Goal: Book appointment/travel/reservation

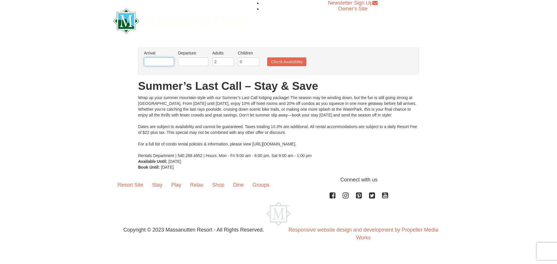
click at [156, 62] on input "text" at bounding box center [159, 61] width 30 height 9
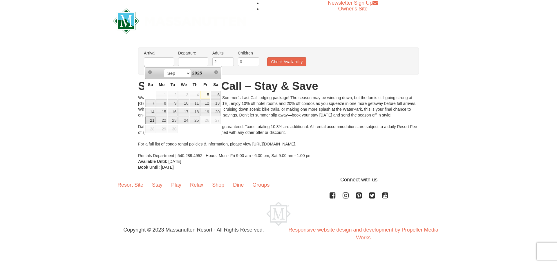
click at [151, 119] on link "21" at bounding box center [150, 121] width 10 height 8
type input "[DATE]"
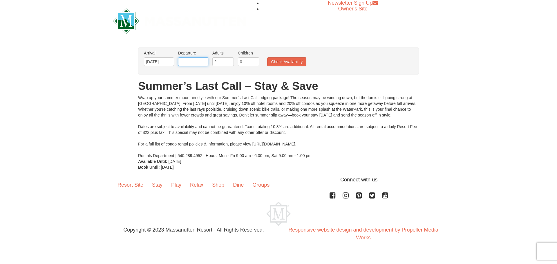
click at [197, 61] on input "text" at bounding box center [193, 61] width 30 height 9
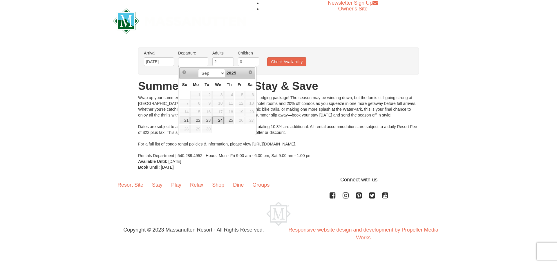
click at [218, 120] on link "24" at bounding box center [217, 121] width 11 height 8
type input "[DATE]"
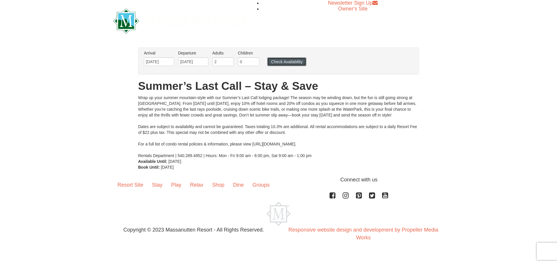
click at [281, 63] on button "Check Availability" at bounding box center [286, 61] width 39 height 9
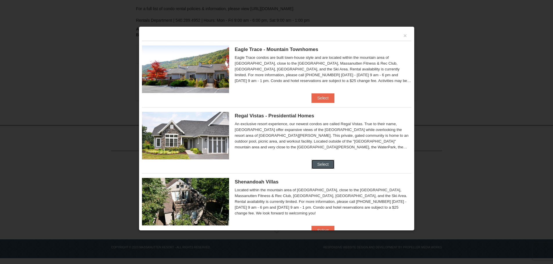
click at [323, 164] on button "Select" at bounding box center [322, 164] width 23 height 9
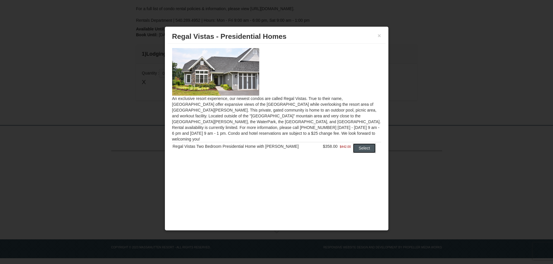
click at [357, 144] on button "Select" at bounding box center [364, 148] width 23 height 9
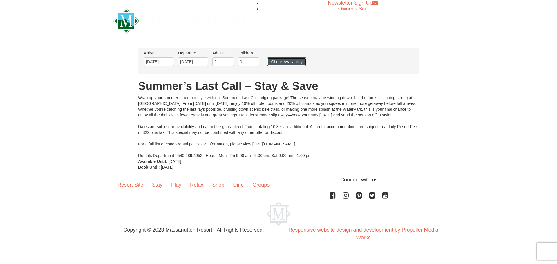
click at [288, 60] on button "Check Availability" at bounding box center [286, 61] width 39 height 9
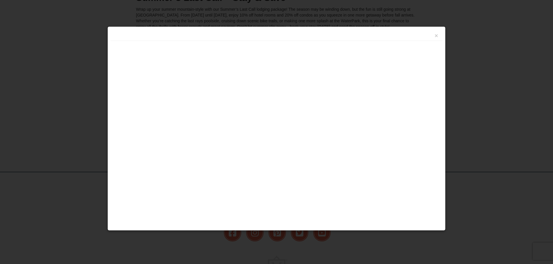
scroll to position [121, 0]
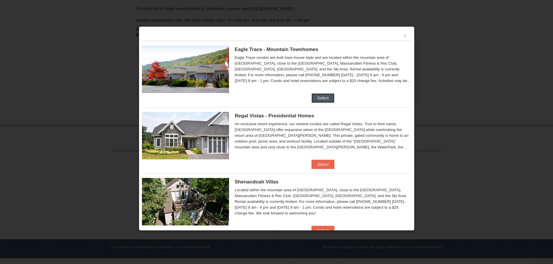
click at [323, 96] on button "Select" at bounding box center [322, 97] width 23 height 9
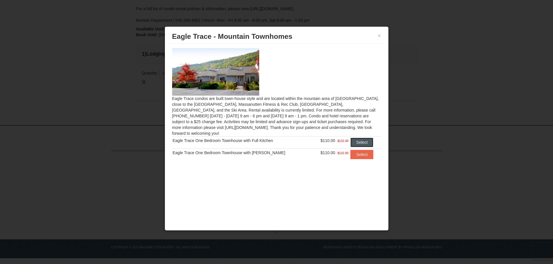
click at [358, 139] on button "Select" at bounding box center [361, 142] width 23 height 9
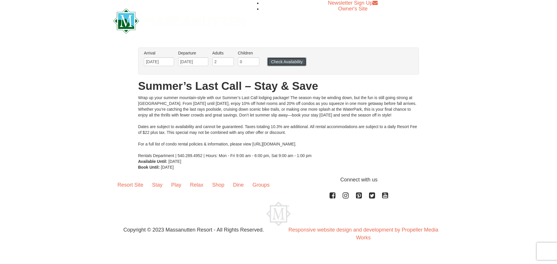
click at [285, 61] on button "Check Availability" at bounding box center [286, 61] width 39 height 9
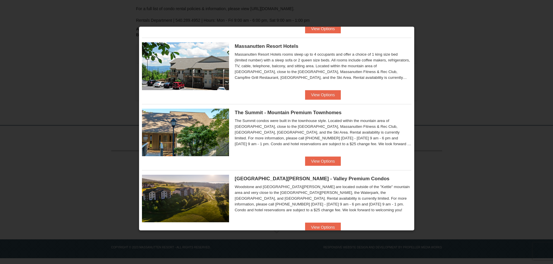
scroll to position [203, 0]
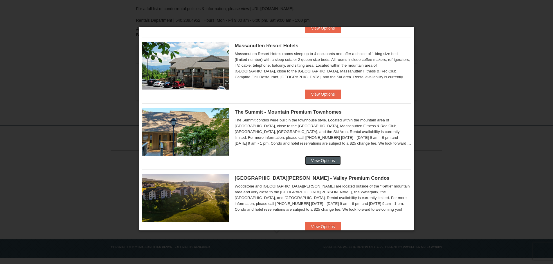
click at [315, 160] on button "View Options" at bounding box center [322, 160] width 35 height 9
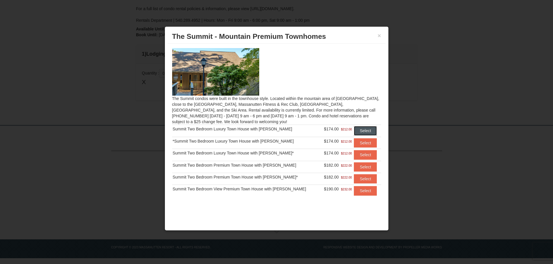
click at [360, 132] on button "Select" at bounding box center [365, 130] width 23 height 9
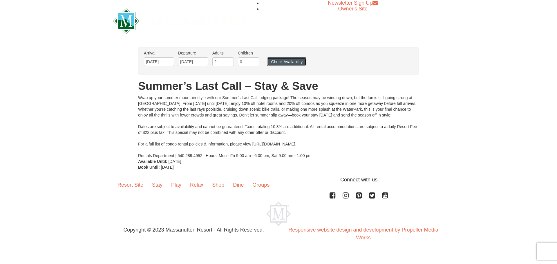
click at [282, 64] on button "Check Availability" at bounding box center [286, 61] width 39 height 9
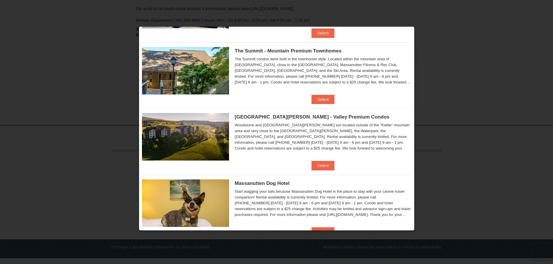
scroll to position [254, 0]
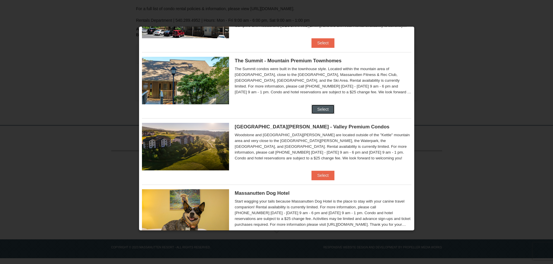
click at [317, 107] on button "Select" at bounding box center [322, 109] width 23 height 9
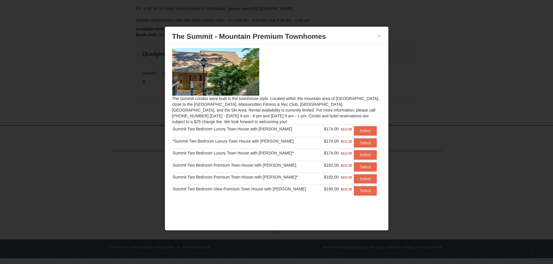
click at [217, 74] on img at bounding box center [215, 72] width 87 height 48
click at [379, 34] on button "×" at bounding box center [378, 36] width 3 height 6
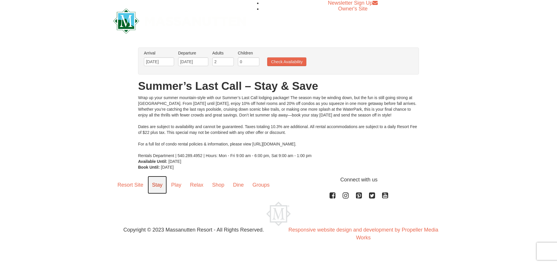
click at [157, 184] on link "Stay" at bounding box center [157, 185] width 19 height 18
click at [133, 185] on link "Resort Site" at bounding box center [130, 185] width 35 height 18
